Goal: Information Seeking & Learning: Learn about a topic

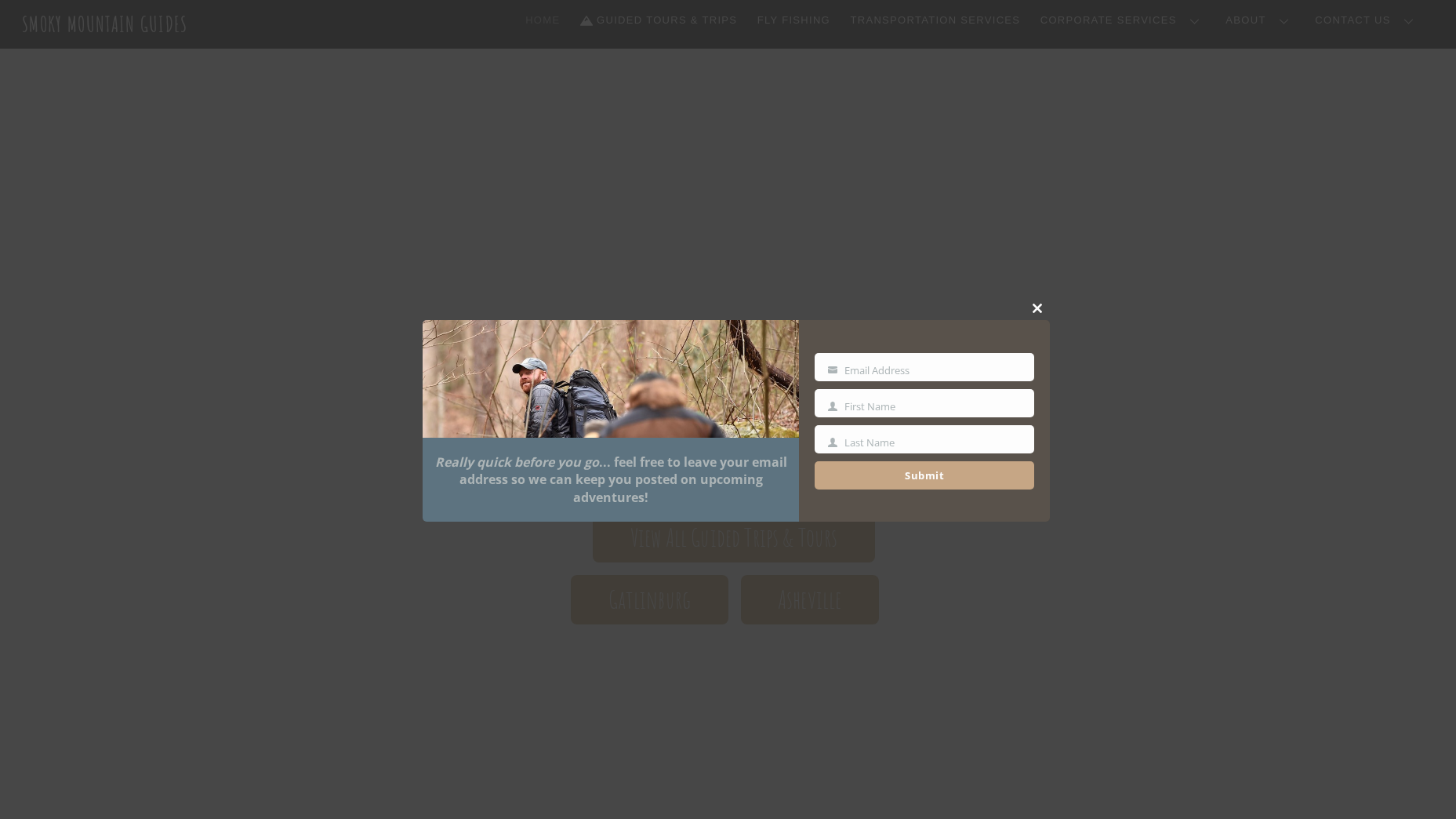
click at [1039, 304] on span at bounding box center [1038, 308] width 23 height 9
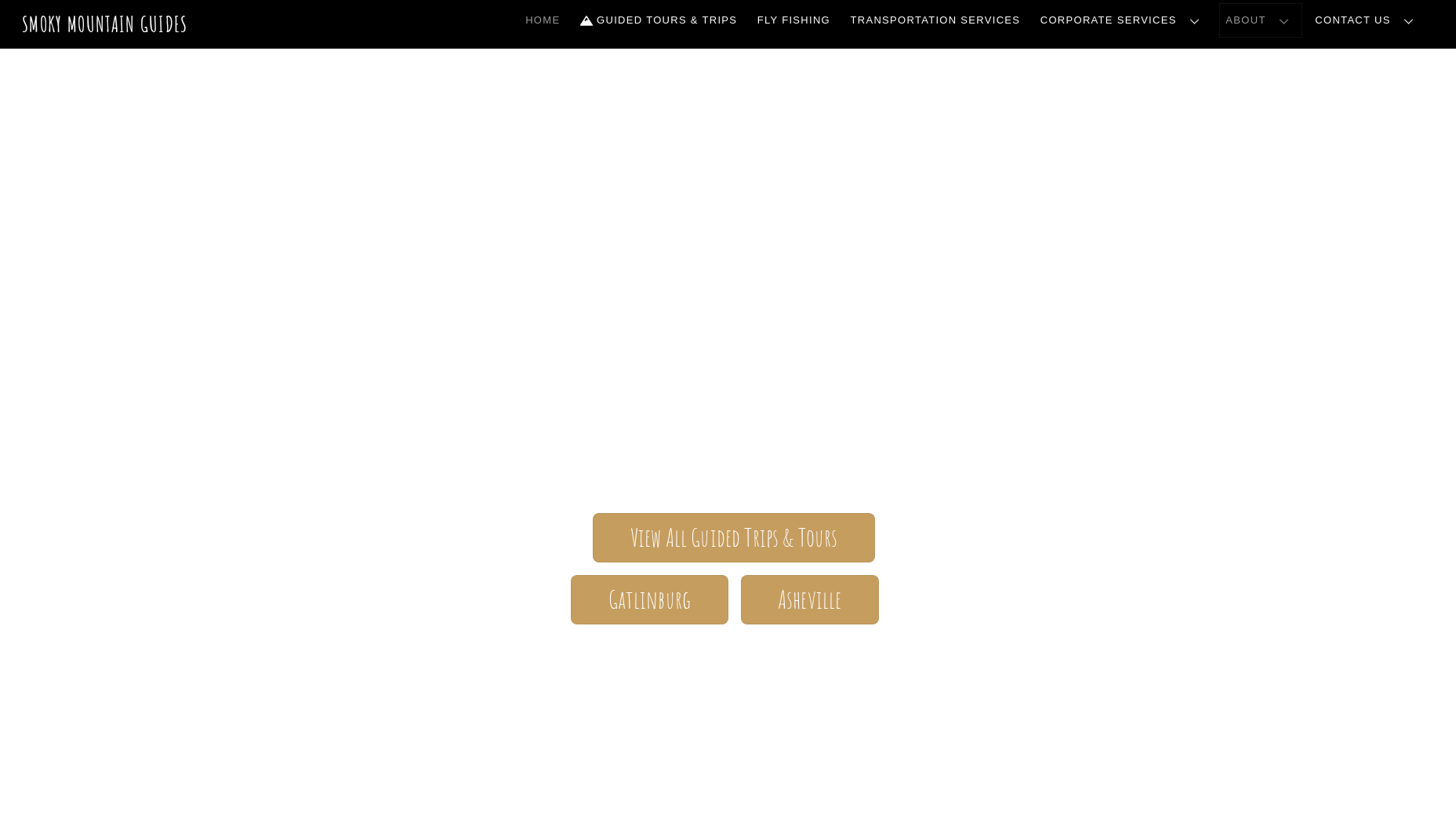
click at [1294, 22] on link "About" at bounding box center [1260, 20] width 81 height 33
drag, startPoint x: 361, startPoint y: 62, endPoint x: 357, endPoint y: 3, distance: 59.1
click at [361, 61] on div "Smoky Mountain Guides The ONLY one-stop, full Service Guide Company for the Gat…" at bounding box center [728, 492] width 1456 height 888
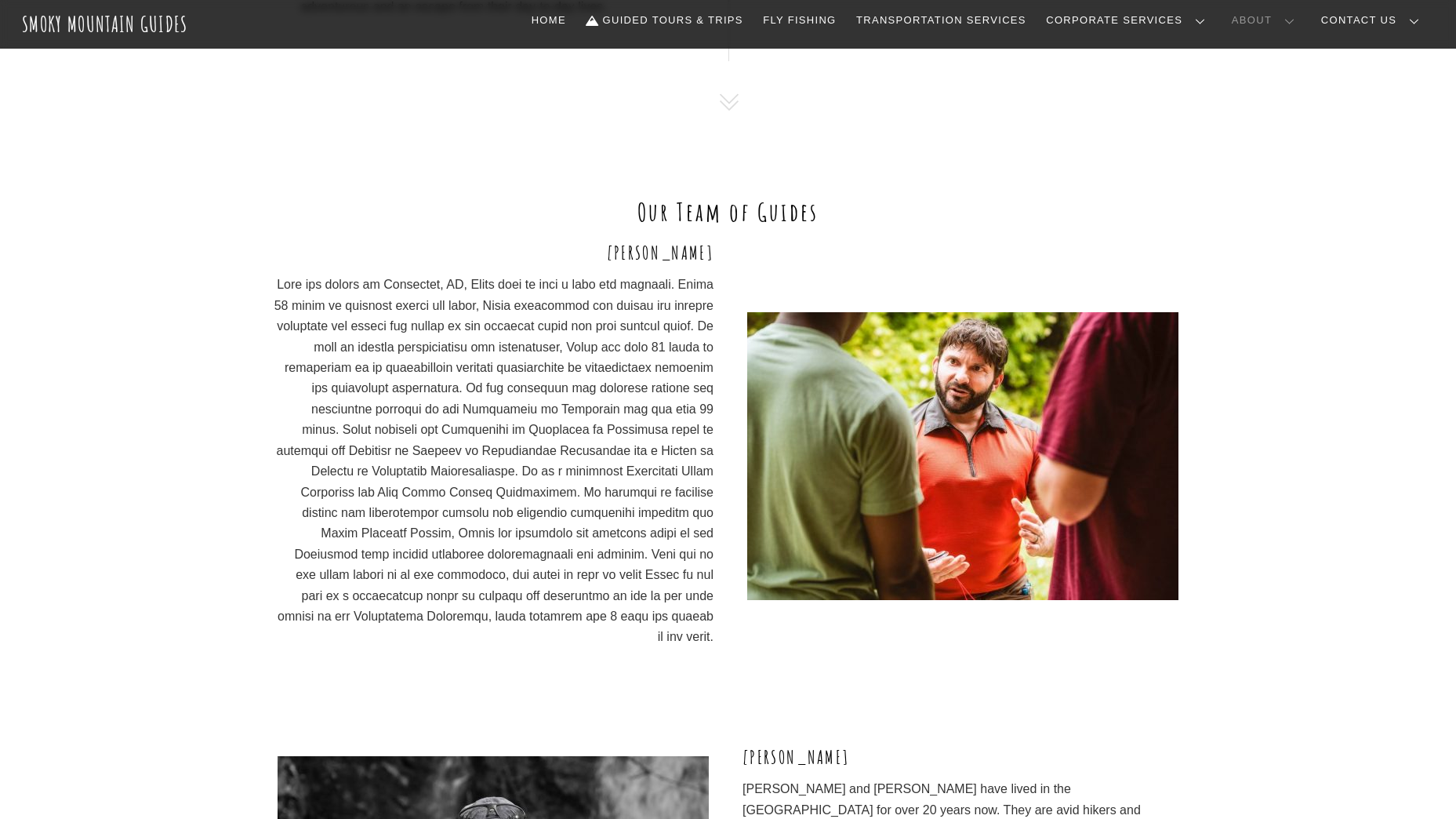
scroll to position [1334, 0]
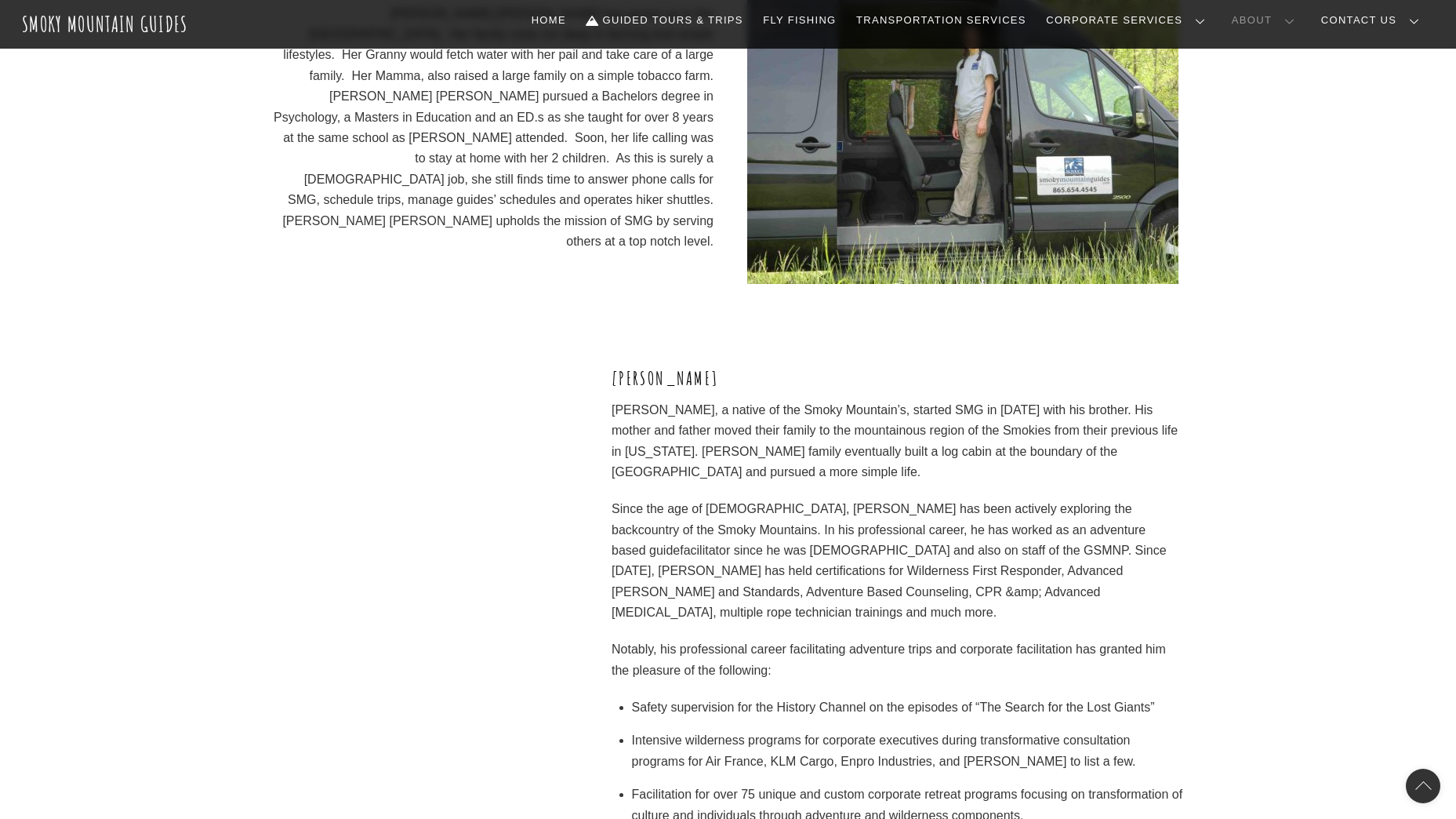
scroll to position [2354, 0]
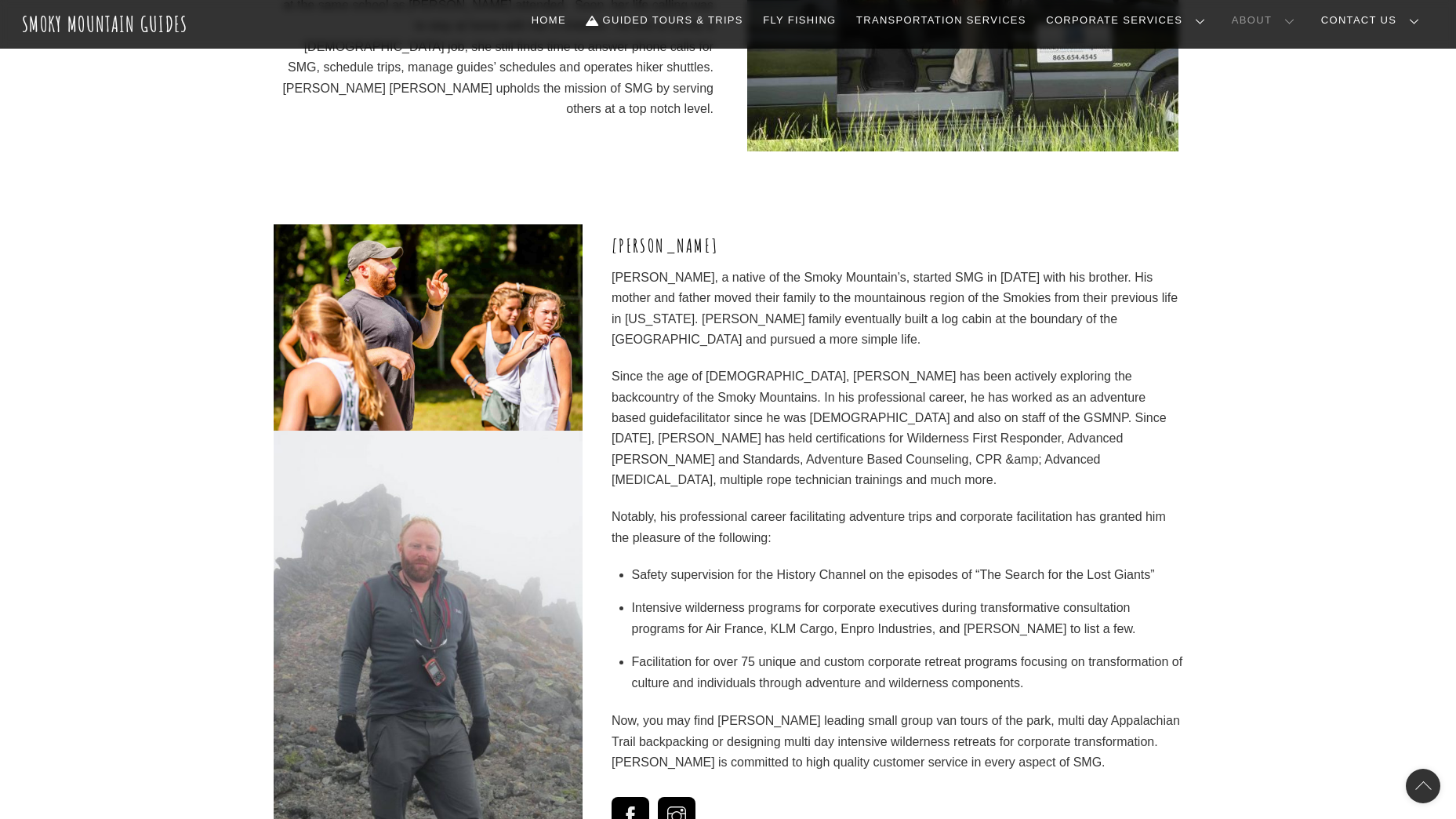
click at [807, 268] on p "Clayton, a native of the Smoky Mountain’s, started SMG in 2011 with his brother…" at bounding box center [897, 309] width 571 height 83
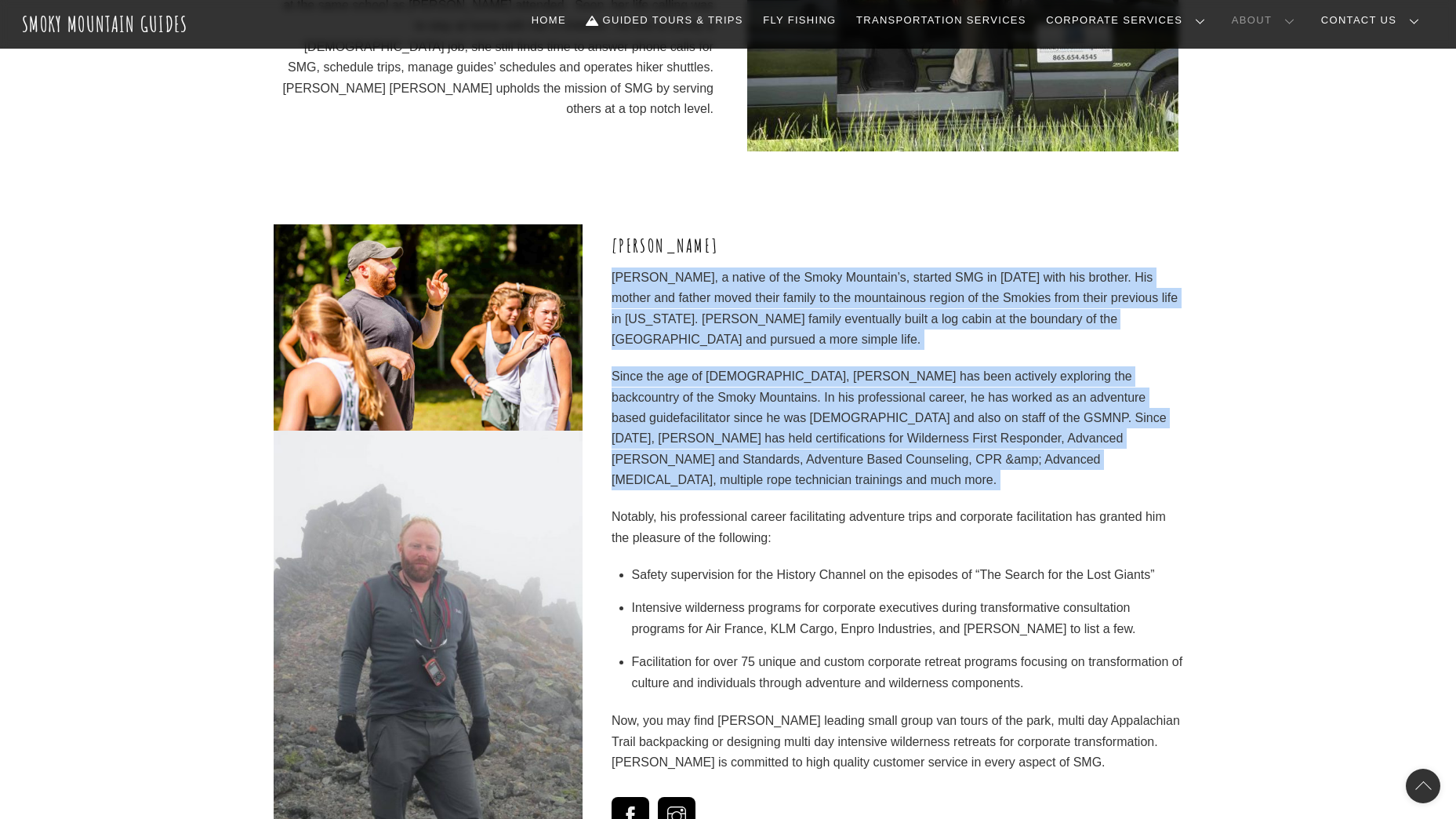
drag, startPoint x: 807, startPoint y: 253, endPoint x: 817, endPoint y: 342, distance: 89.6
click at [817, 342] on div "Clayton LaPrees Clayton, a native of the Smoky Mountain’s, started SMG in 2011 …" at bounding box center [897, 503] width 571 height 541
drag, startPoint x: 817, startPoint y: 342, endPoint x: 707, endPoint y: 333, distance: 110.4
click at [707, 333] on div "Clayton LaPrees Clayton, a native of the Smoky Mountain’s, started SMG in 2011 …" at bounding box center [897, 503] width 571 height 541
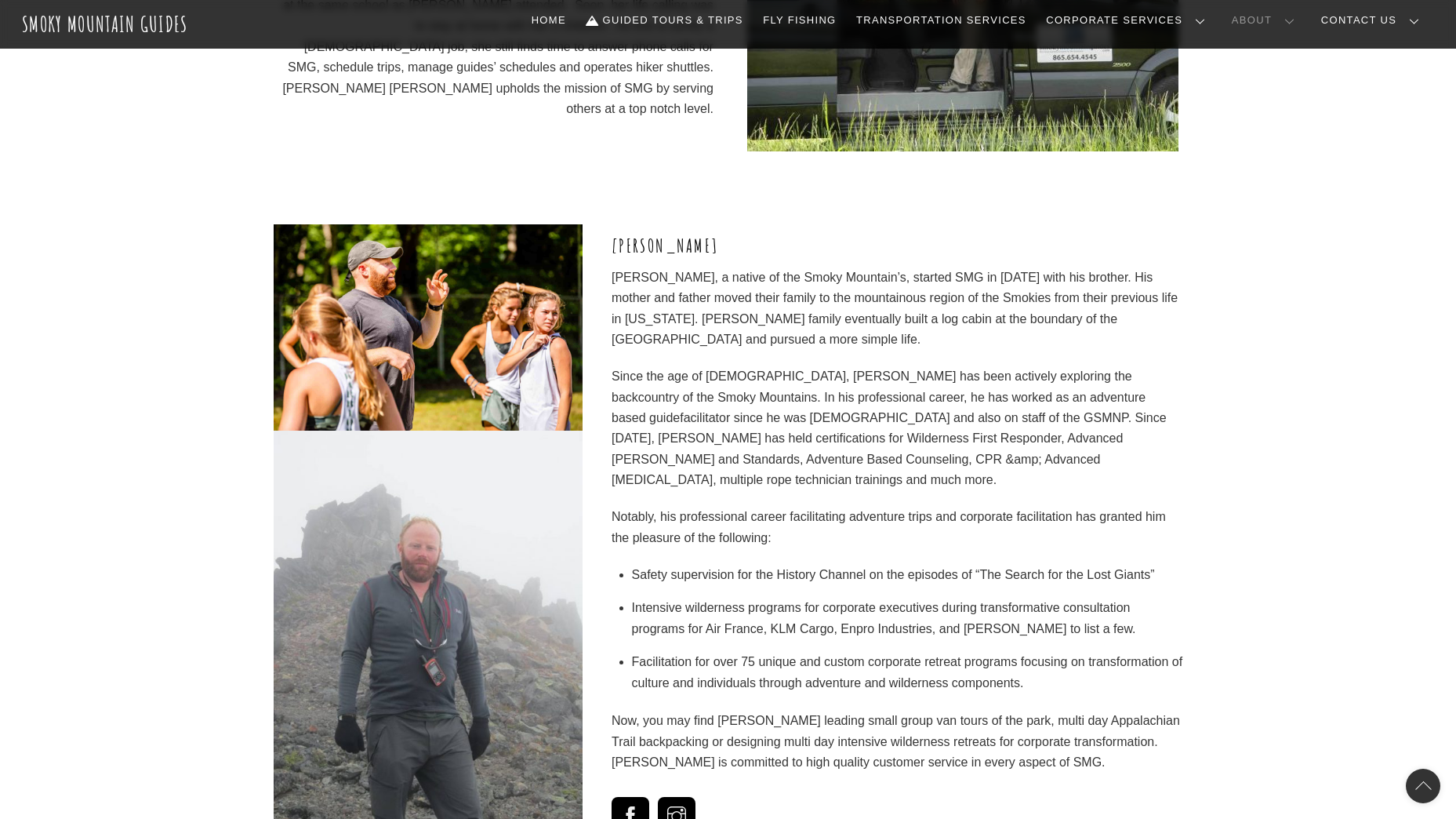
click at [618, 268] on p "Clayton, a native of the Smoky Mountain’s, started SMG in 2011 with his brother…" at bounding box center [897, 309] width 571 height 83
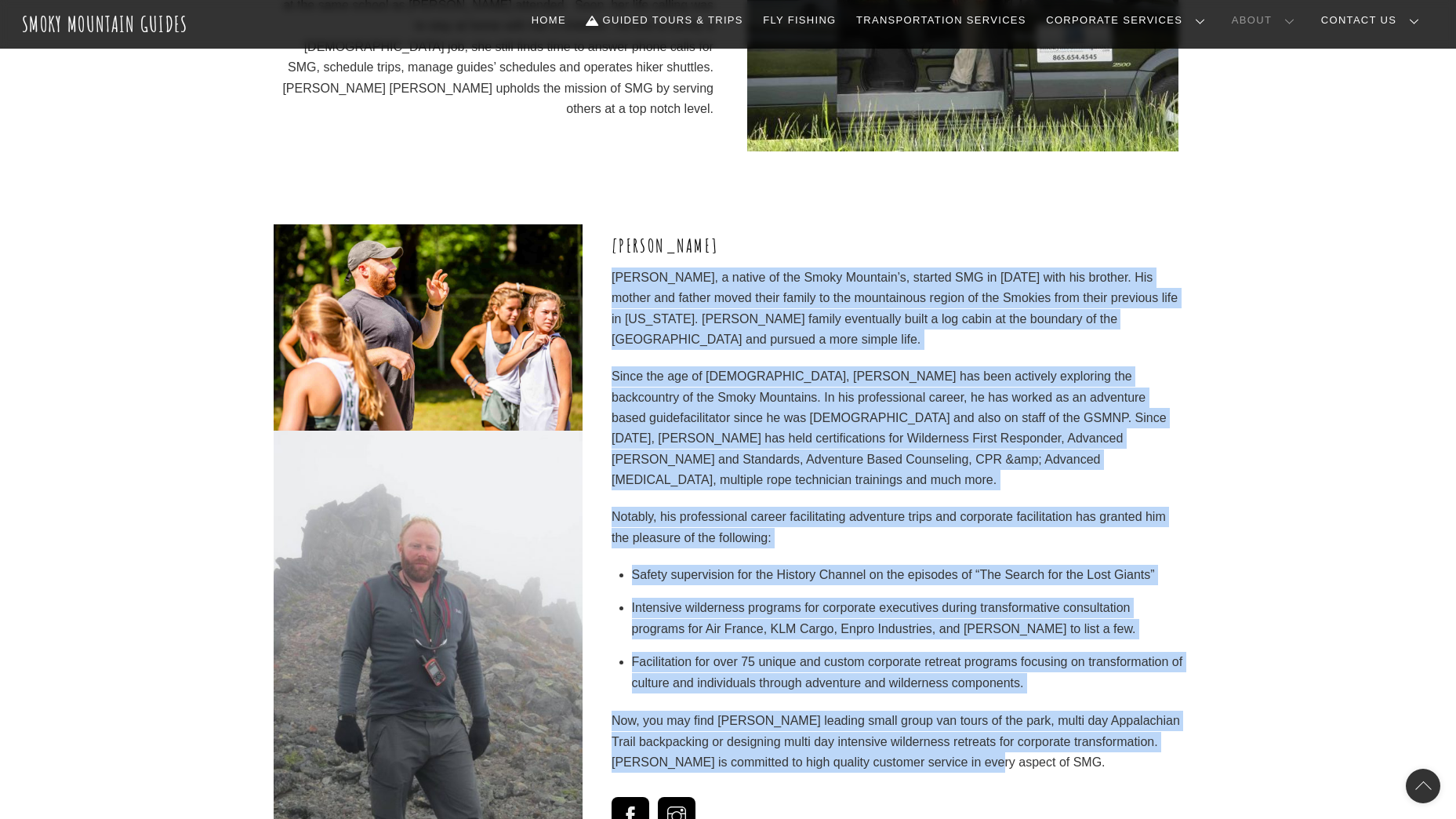
drag, startPoint x: 618, startPoint y: 248, endPoint x: 958, endPoint y: 713, distance: 576.0
click at [958, 713] on div "Clayton LaPrees Clayton, a native of the Smoky Mountain’s, started SMG in 2011 …" at bounding box center [897, 503] width 571 height 541
drag, startPoint x: 958, startPoint y: 713, endPoint x: 924, endPoint y: 715, distance: 34.1
click at [896, 716] on p "Now, you may find Clayton leading small group van tours of the park, multi day …" at bounding box center [897, 741] width 571 height 62
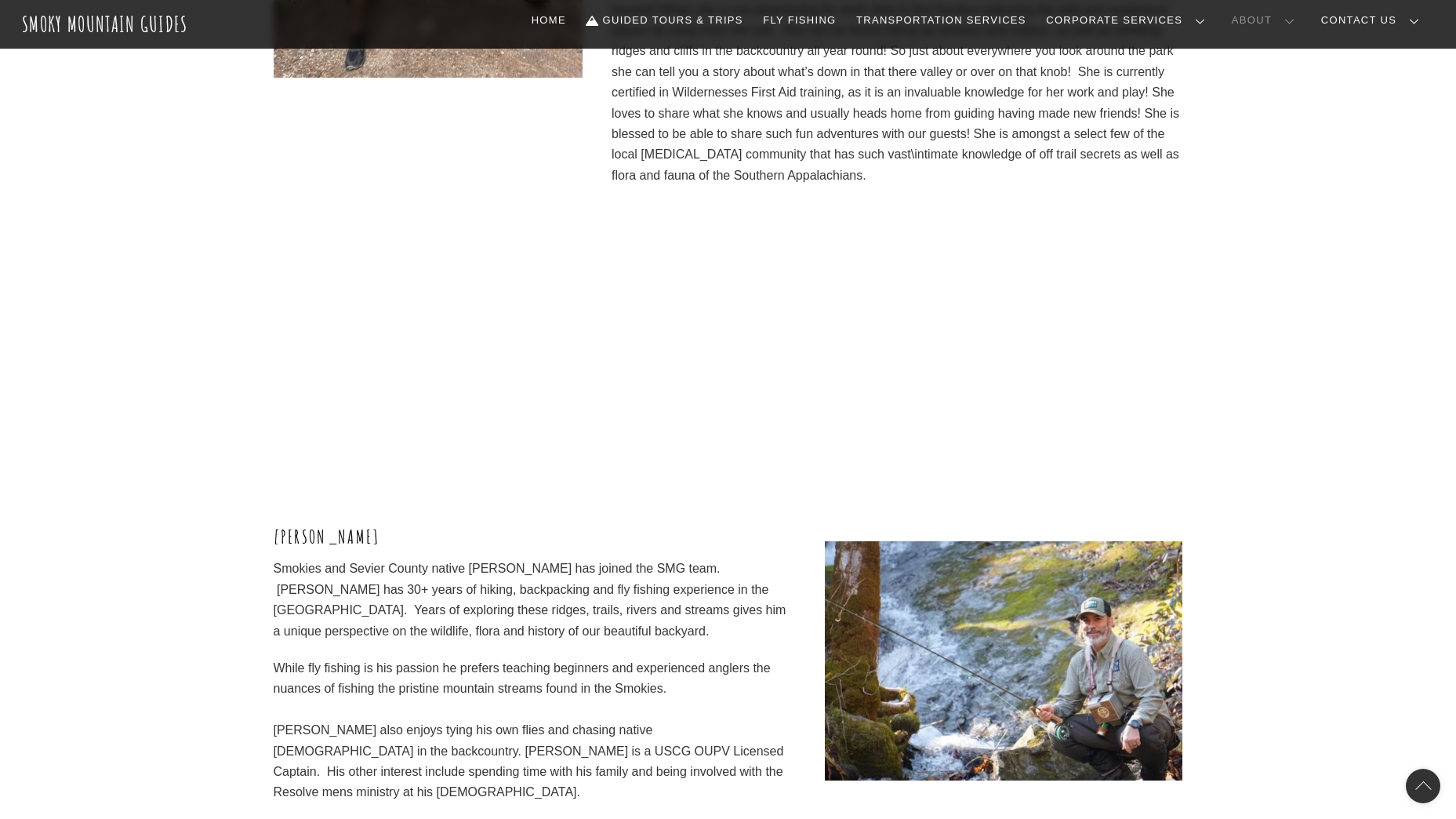
scroll to position [4599, 0]
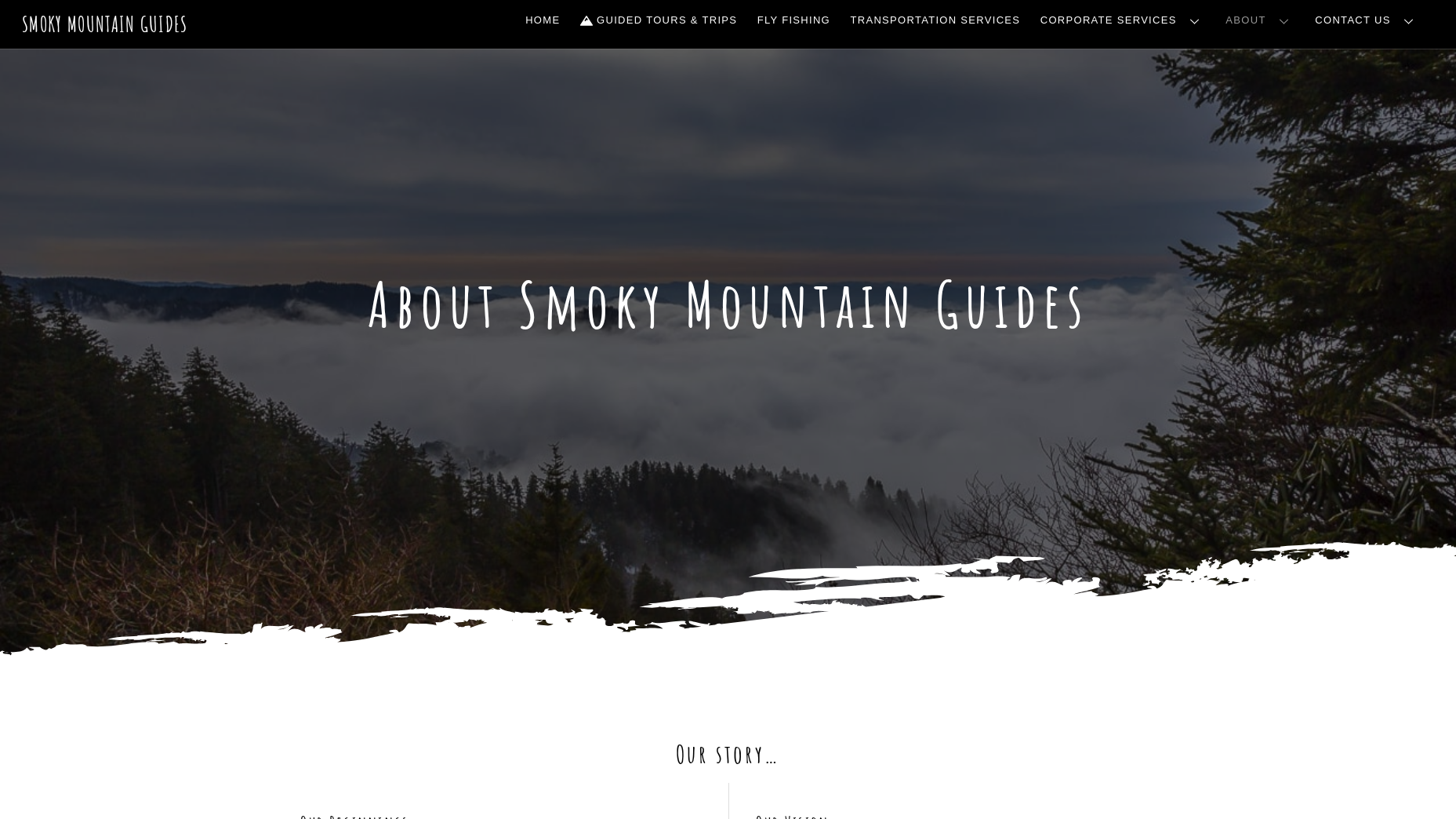
click at [440, 312] on h1 "About Smoky Mountain Guides" at bounding box center [728, 304] width 1456 height 76
